Goal: Information Seeking & Learning: Learn about a topic

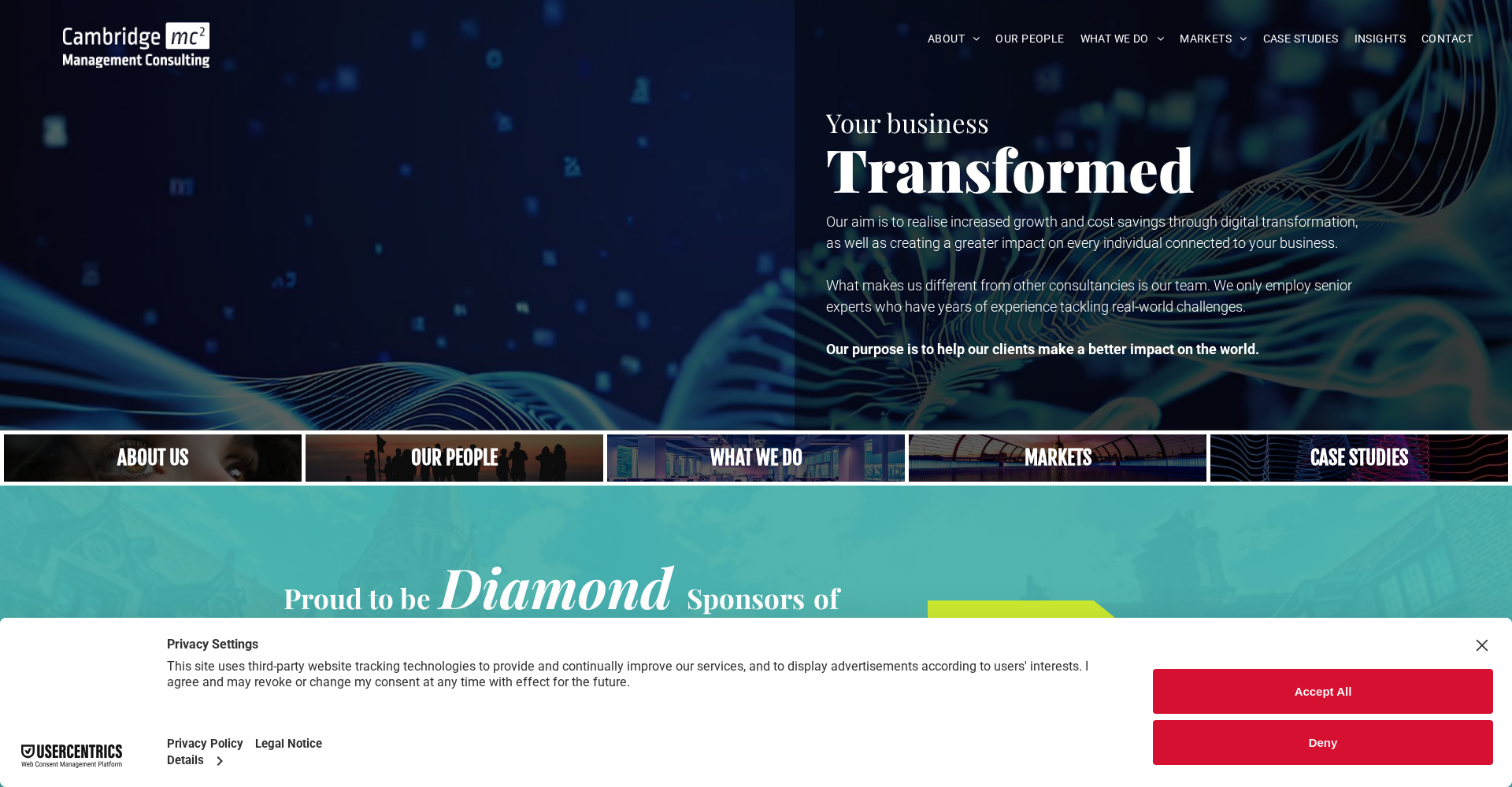
click at [1341, 699] on button "Accept All" at bounding box center [1322, 691] width 340 height 45
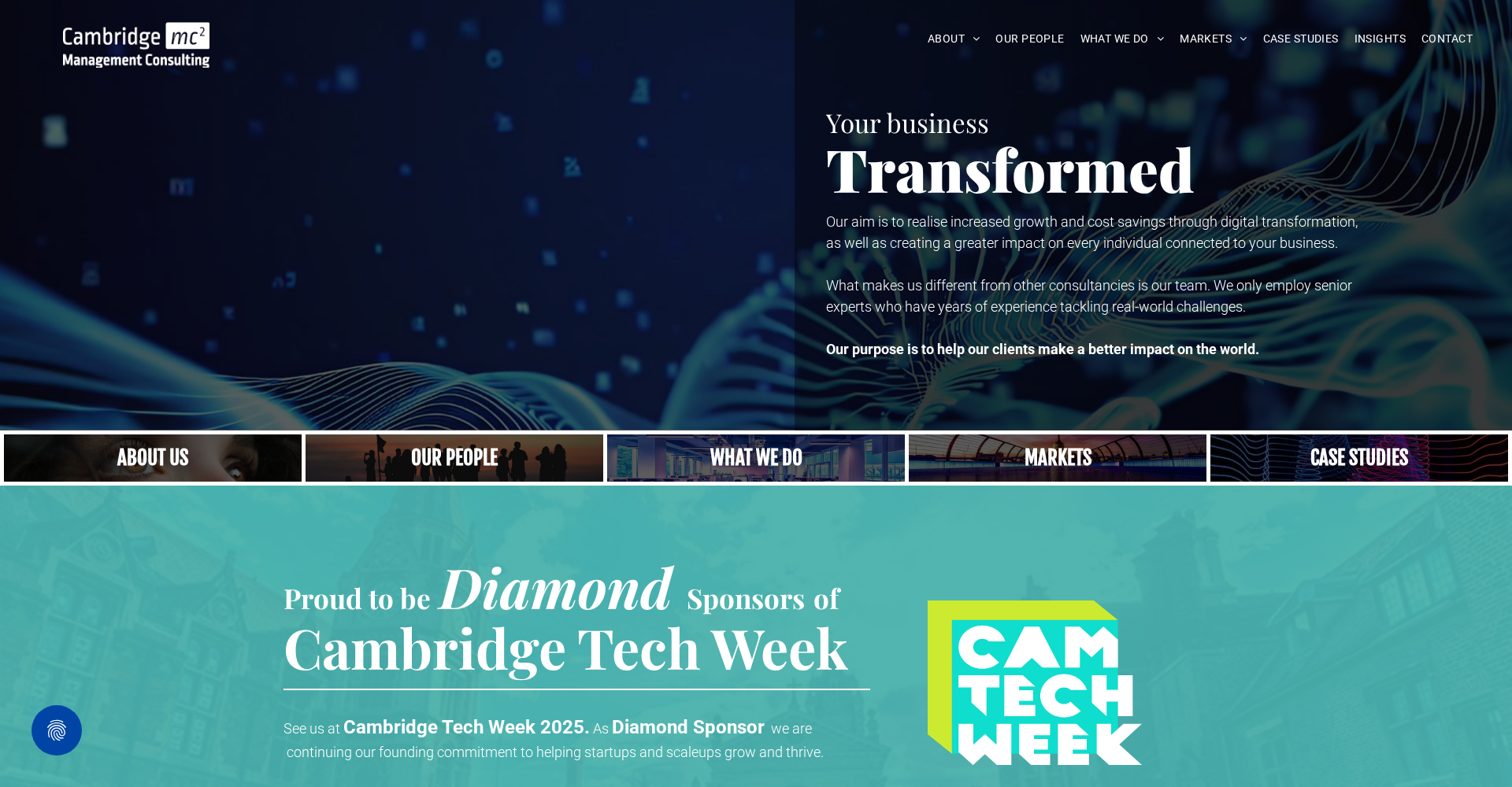
click at [1072, 469] on link at bounding box center [1058, 459] width 316 height 51
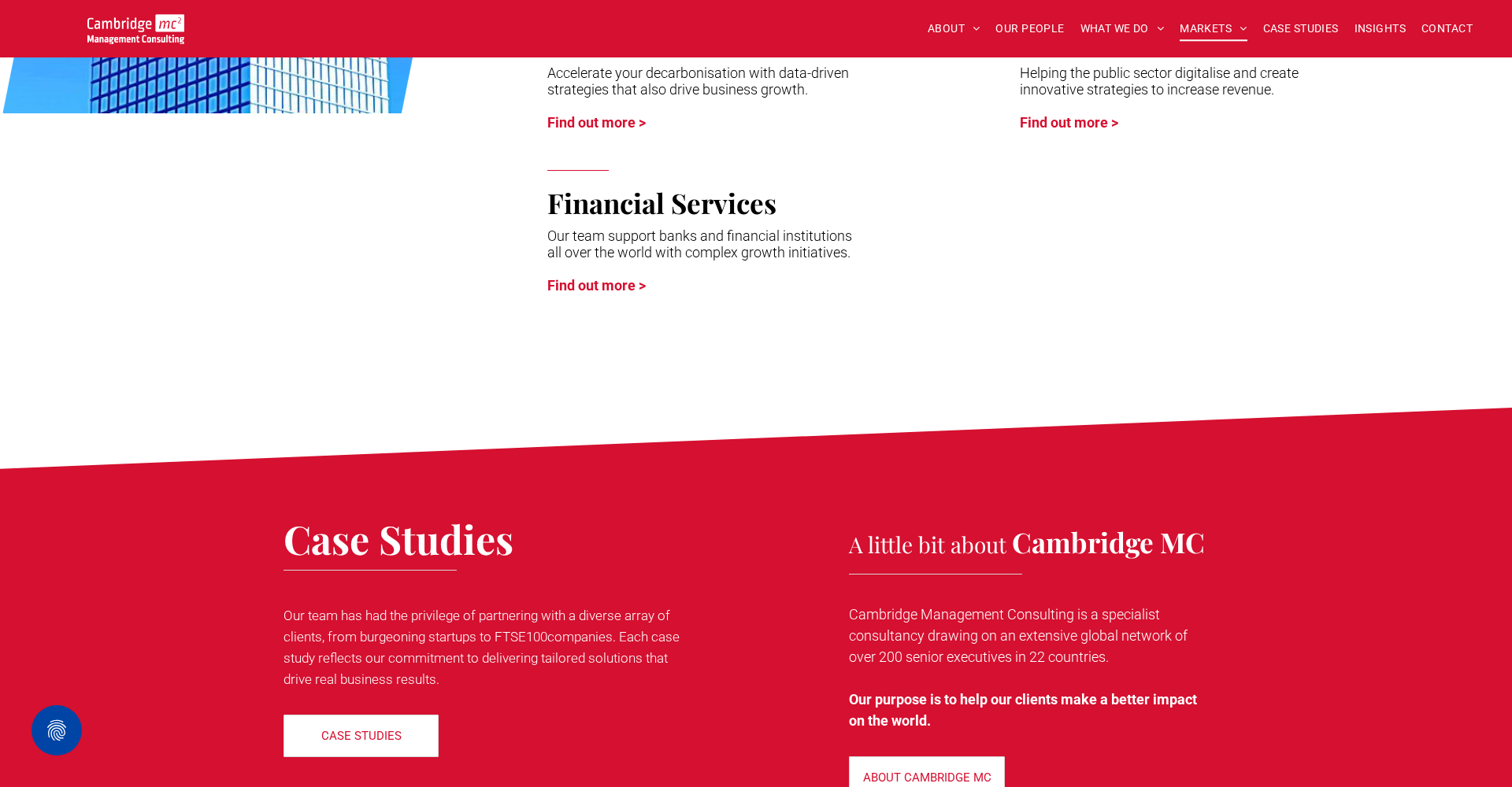
scroll to position [-31, 0]
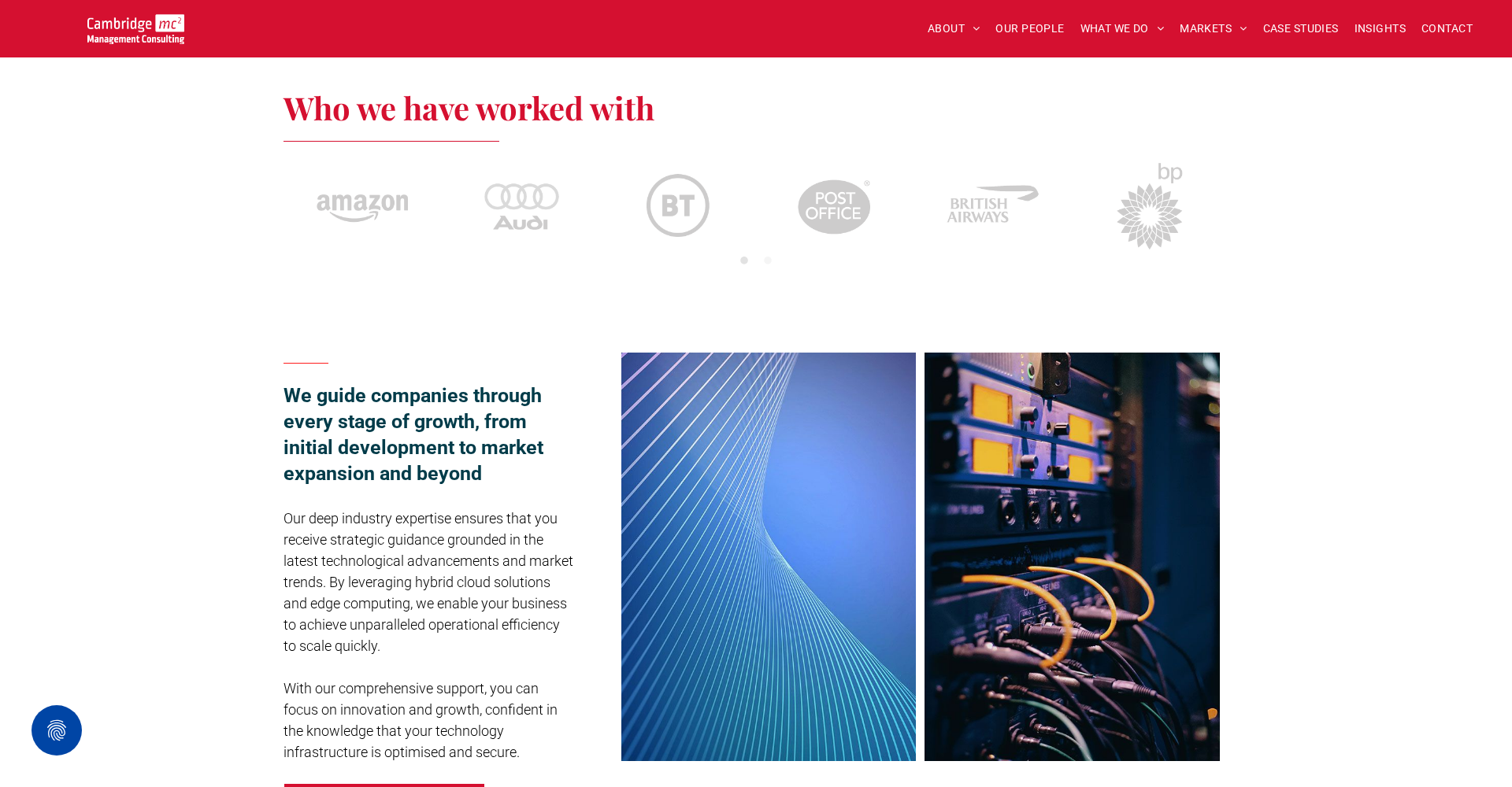
scroll to position [807, 0]
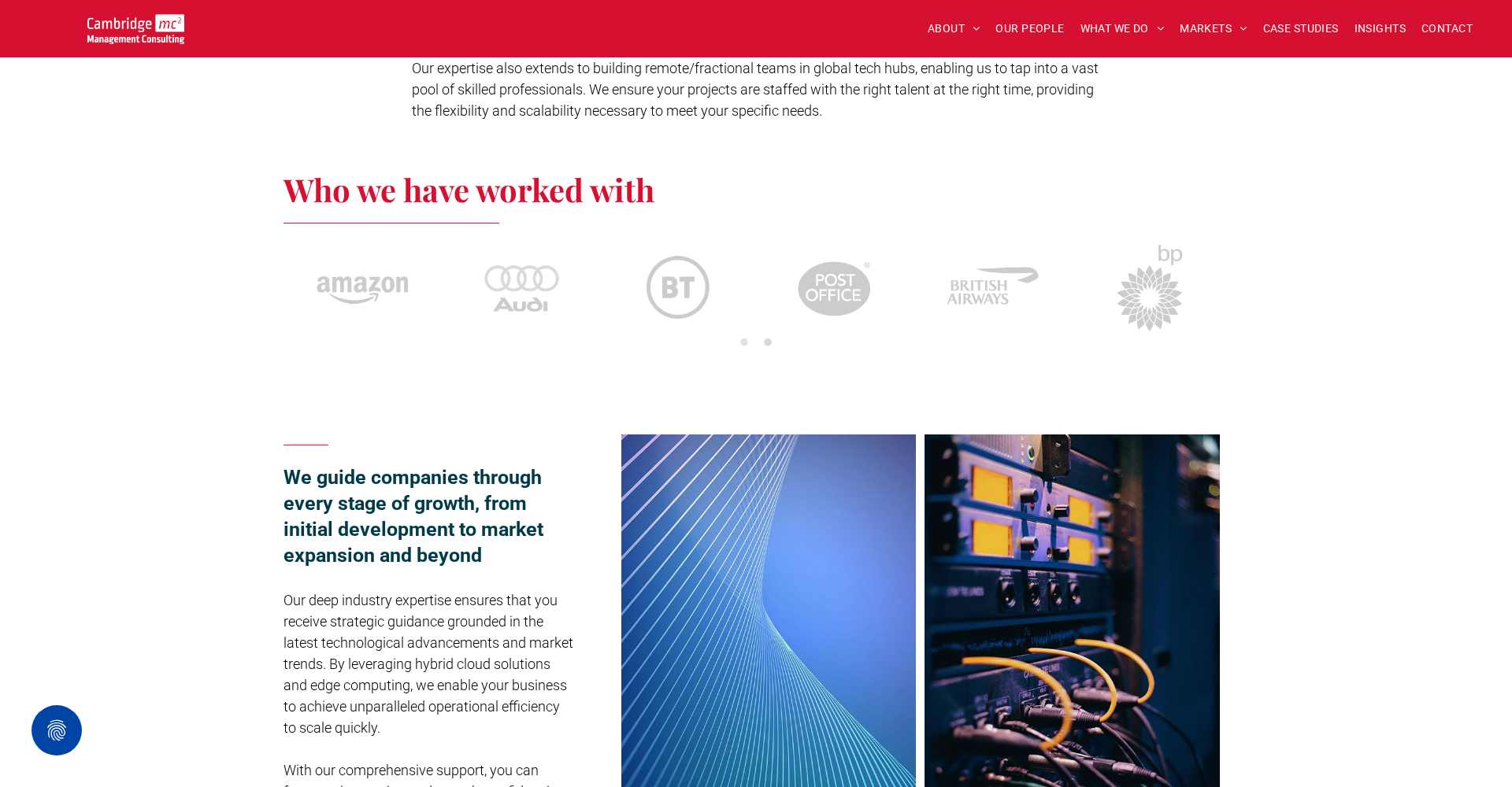
click at [768, 341] on button "2" at bounding box center [768, 343] width 16 height 16
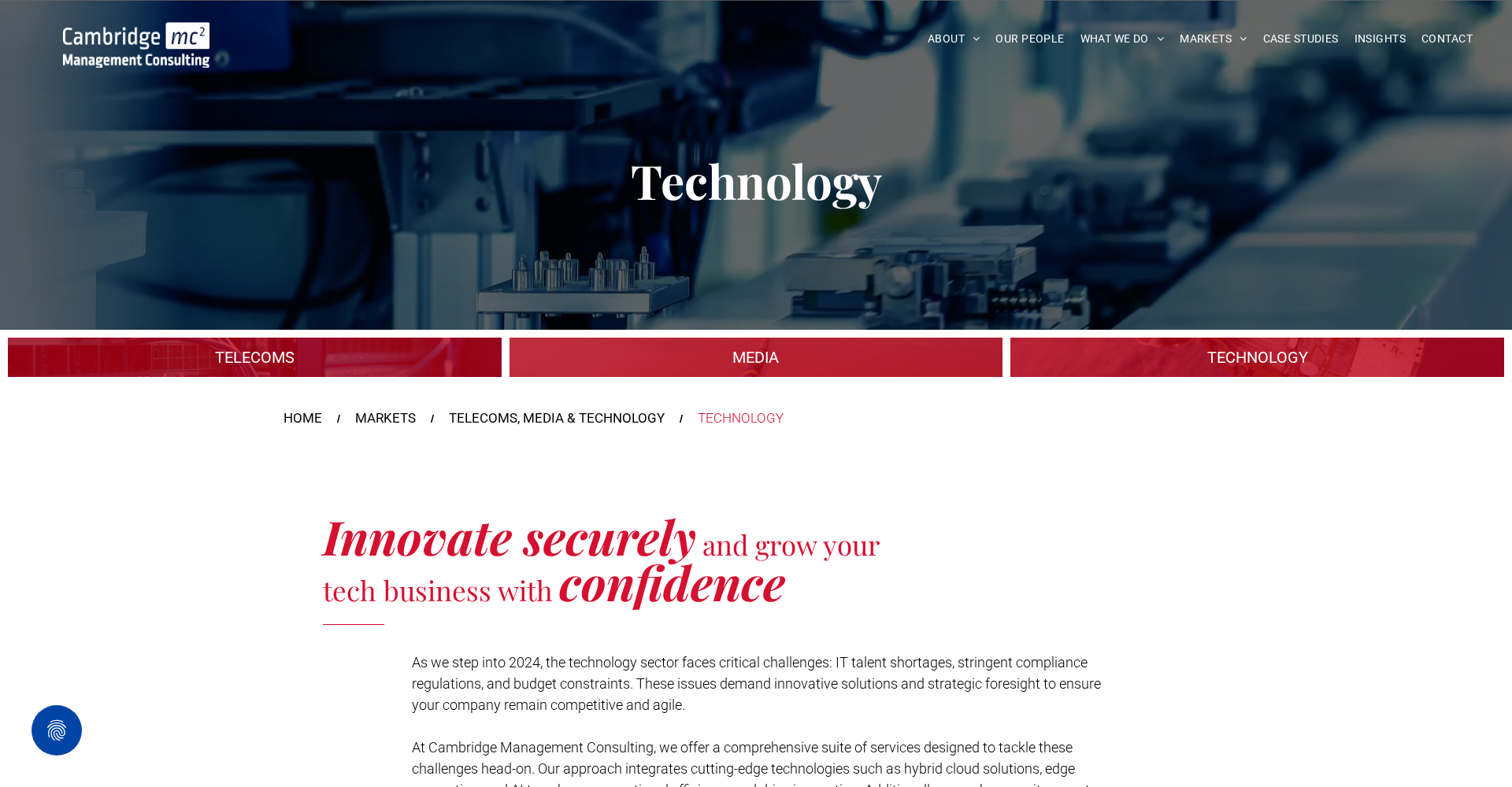
scroll to position [0, 0]
click at [162, 59] on img at bounding box center [136, 45] width 147 height 45
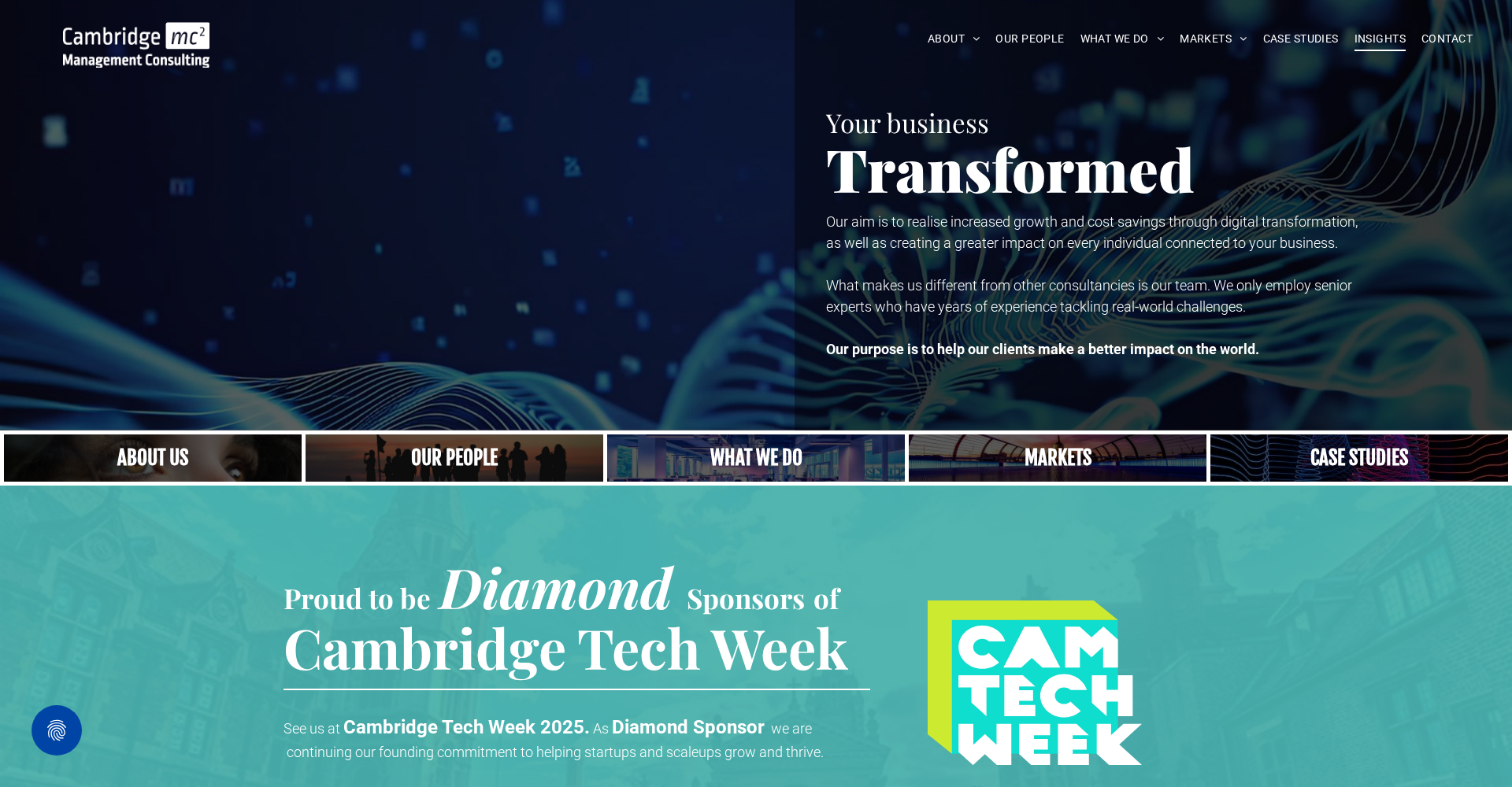
click at [1393, 40] on span "INSIGHTS" at bounding box center [1380, 39] width 52 height 24
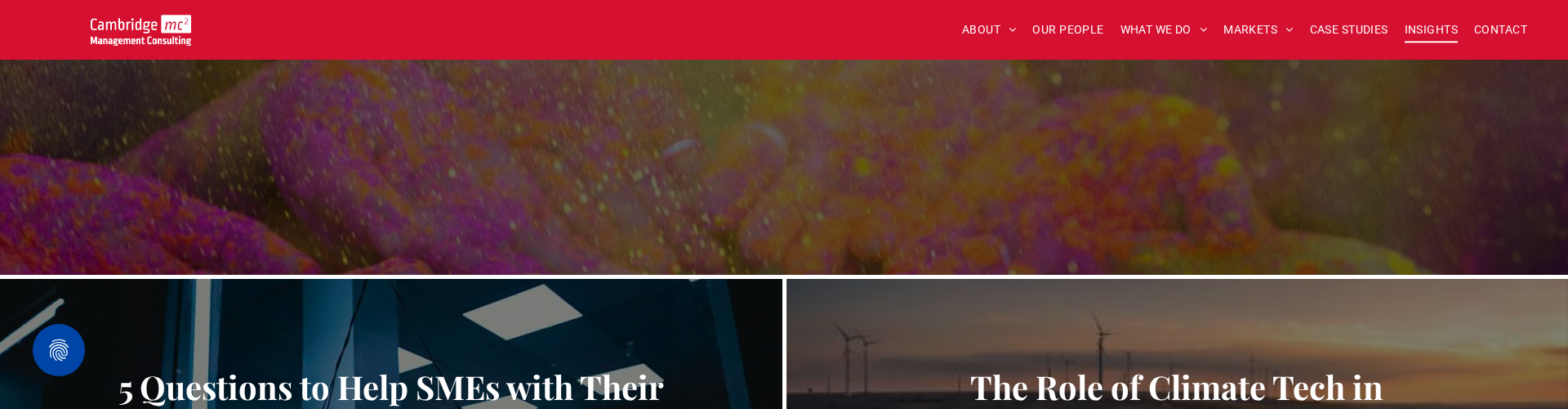
scroll to position [313, 0]
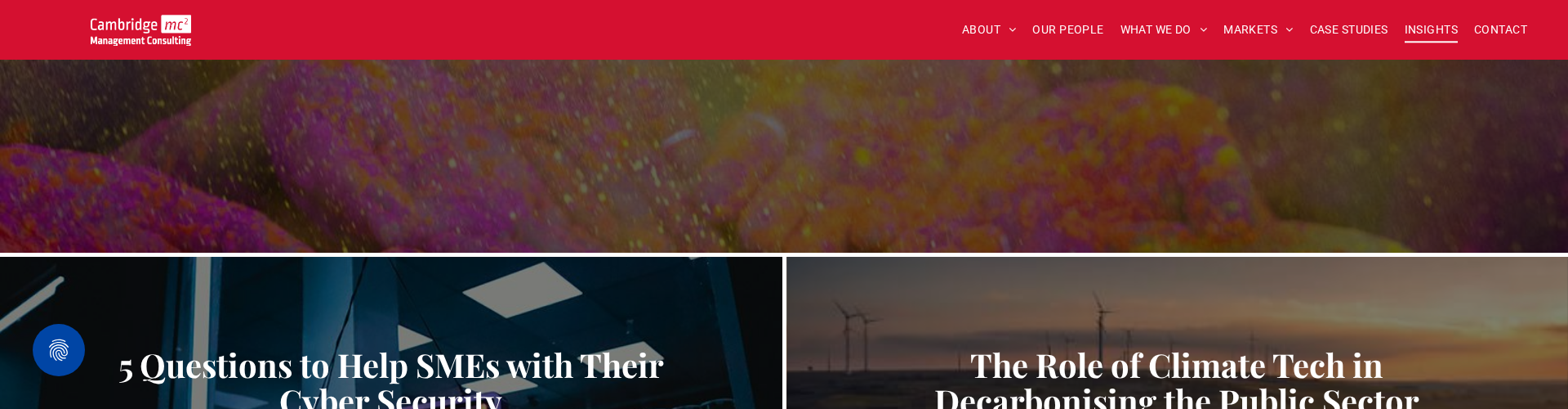
click at [143, 33] on img at bounding box center [140, 30] width 101 height 31
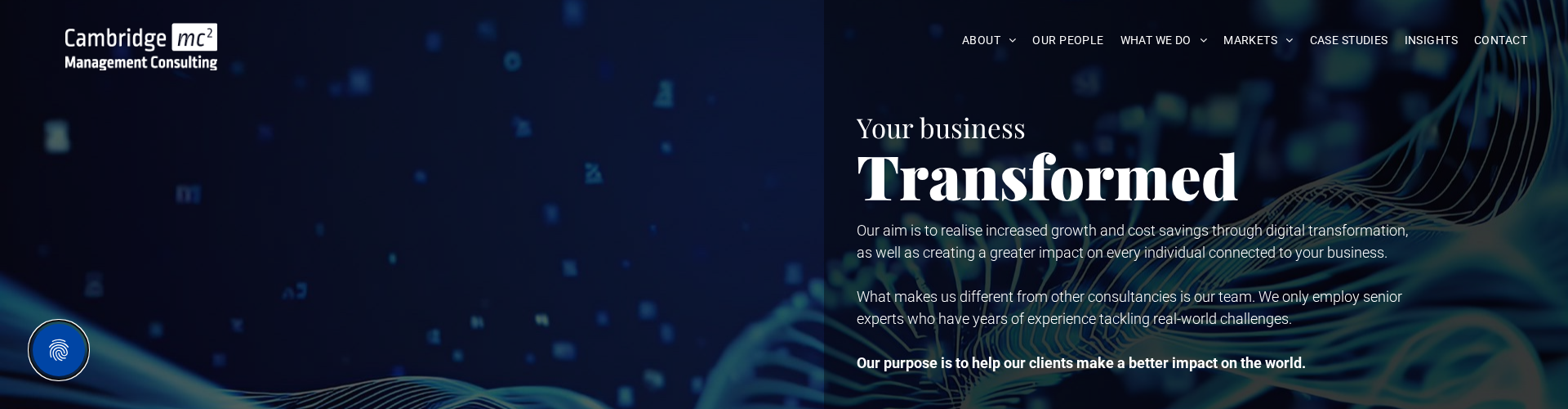
click at [70, 357] on button "Privacy Settings" at bounding box center [59, 350] width 53 height 53
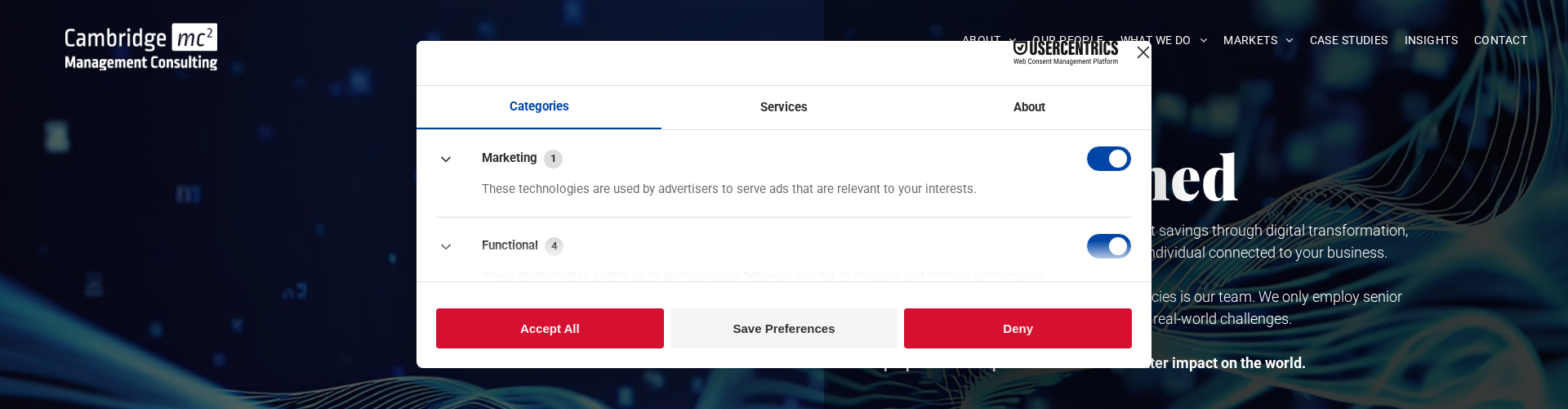
click at [791, 119] on div "Services" at bounding box center [784, 108] width 245 height 42
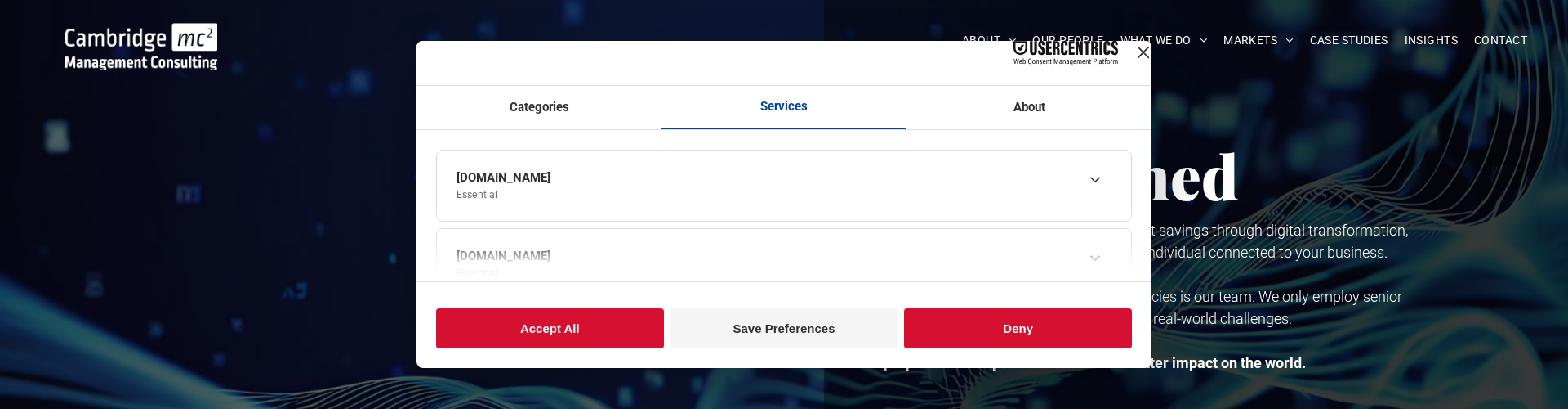
click at [937, 128] on div "About" at bounding box center [1029, 108] width 245 height 42
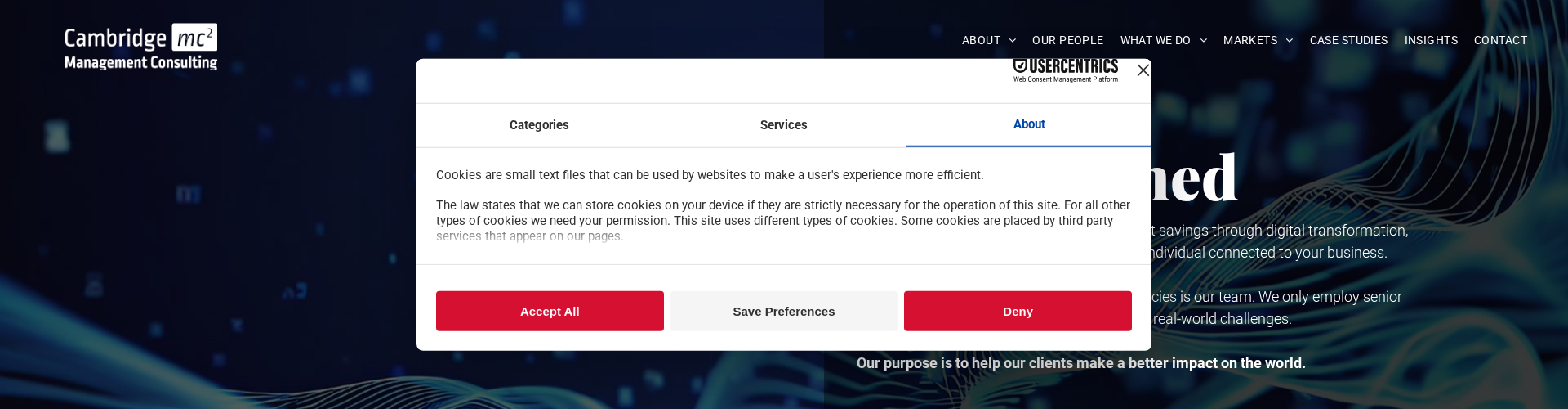
click at [1132, 82] on div "Close Layer" at bounding box center [1143, 70] width 23 height 23
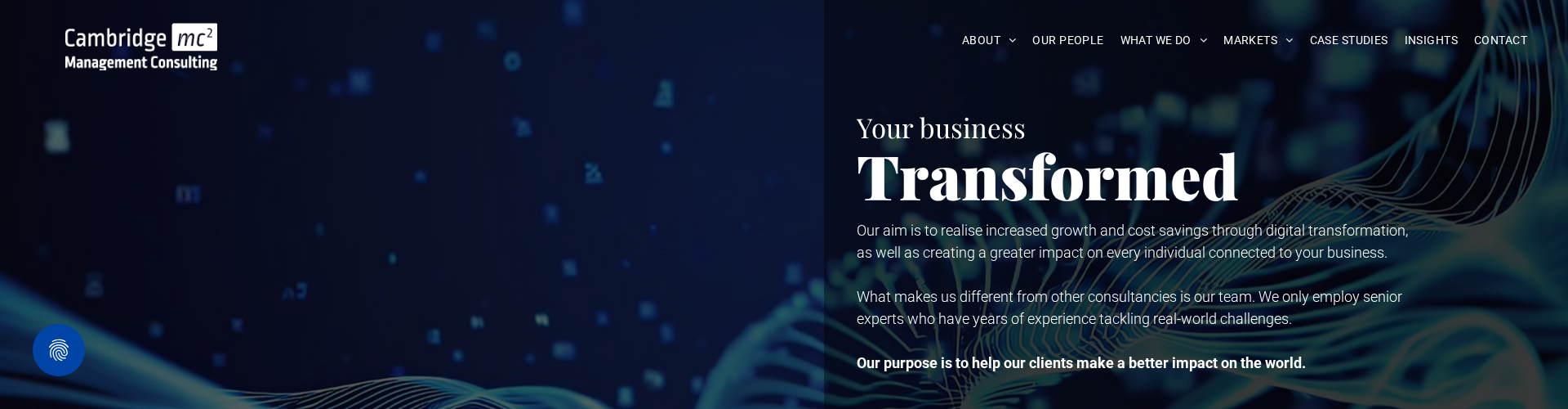
click at [192, 43] on img at bounding box center [141, 46] width 152 height 47
